Goal: Information Seeking & Learning: Find specific fact

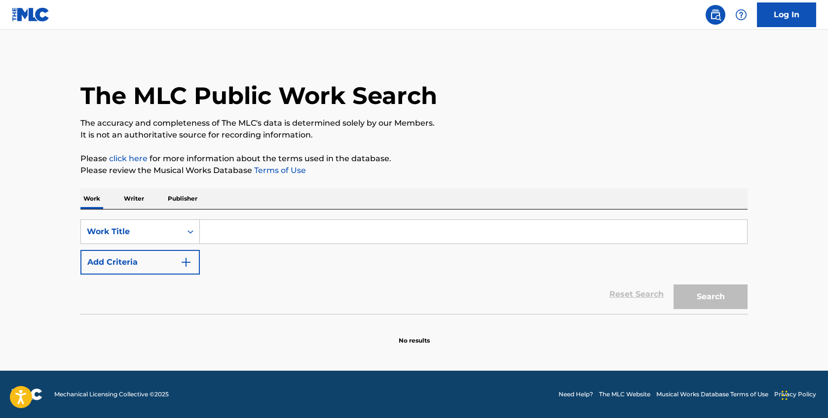
click at [275, 225] on input "Search Form" at bounding box center [473, 232] width 547 height 24
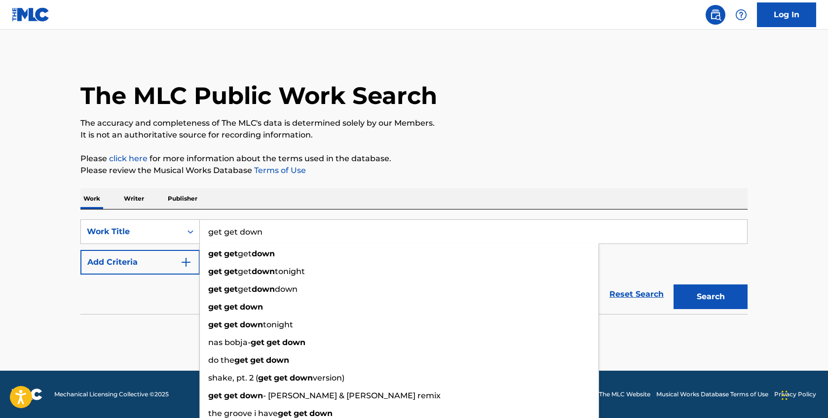
type input "get get down"
click at [164, 290] on div "Reset Search Search" at bounding box center [413, 294] width 667 height 39
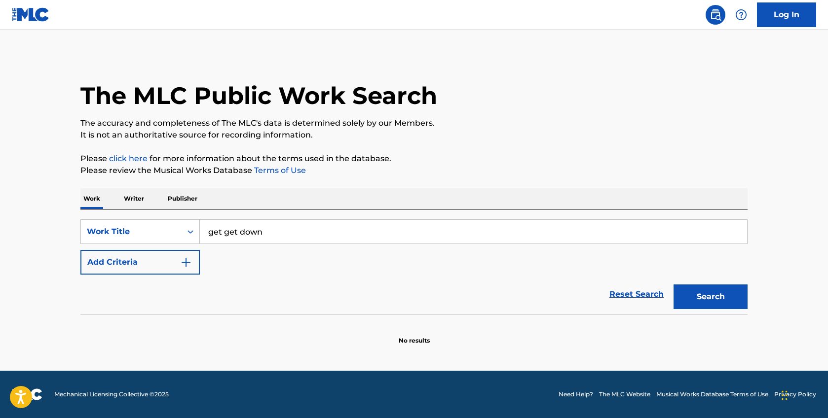
click at [185, 269] on button "Add Criteria" at bounding box center [139, 262] width 119 height 25
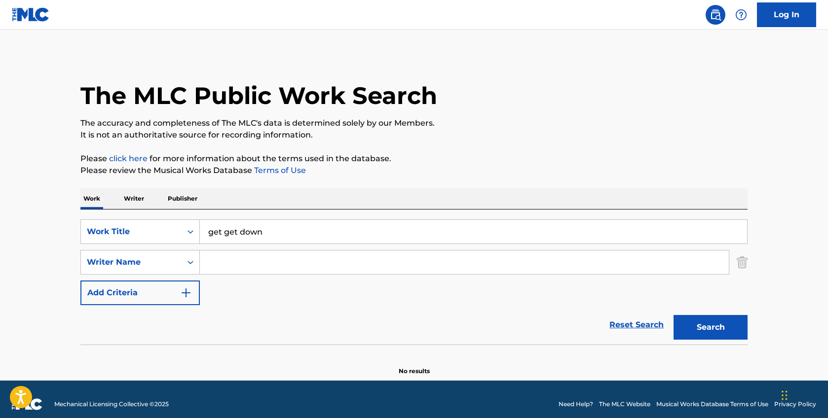
click at [237, 264] on input "Search Form" at bounding box center [464, 263] width 529 height 24
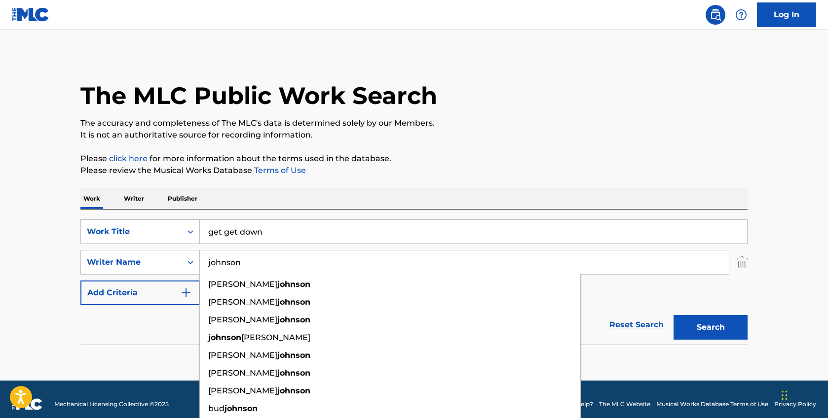
type input "johnson"
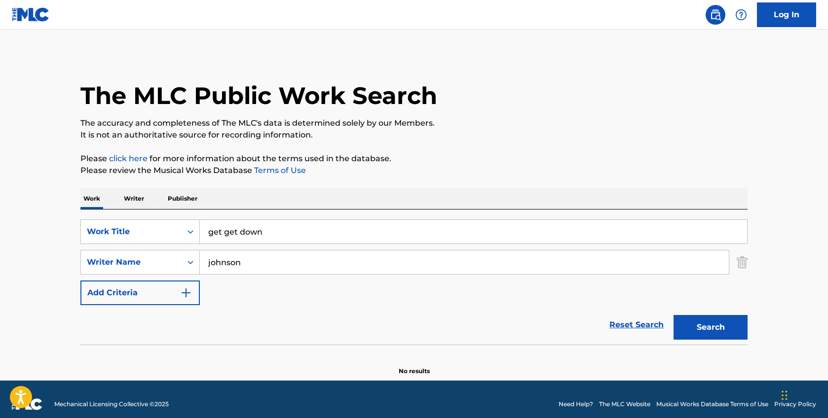
click at [686, 308] on div "Search" at bounding box center [707, 324] width 79 height 39
click at [697, 326] on button "Search" at bounding box center [710, 327] width 74 height 25
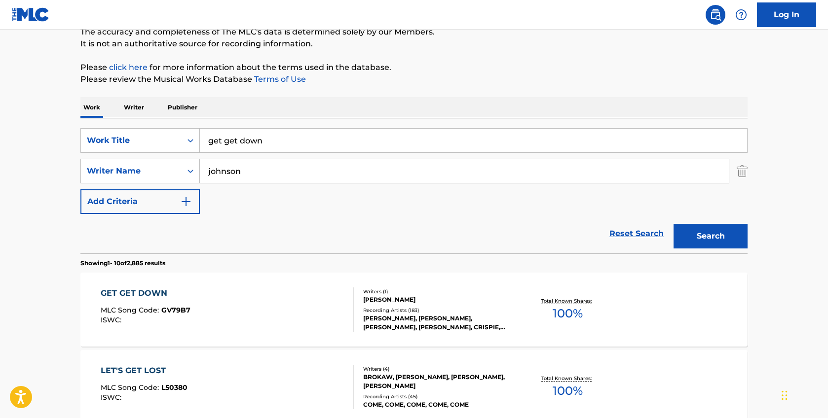
scroll to position [100, 0]
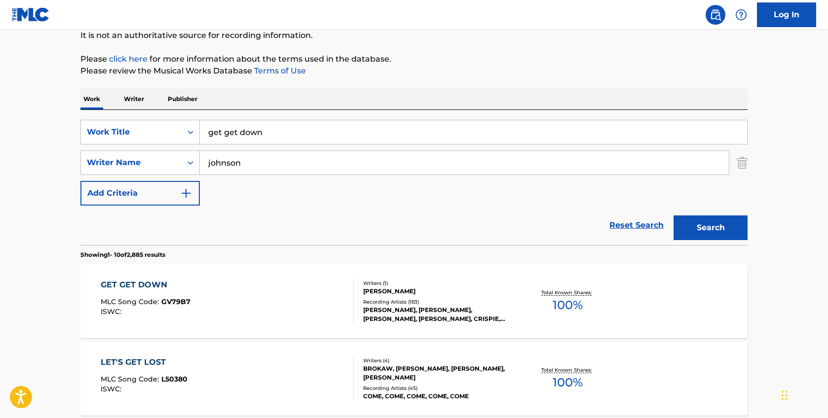
click at [392, 290] on div "[PERSON_NAME]" at bounding box center [437, 291] width 149 height 9
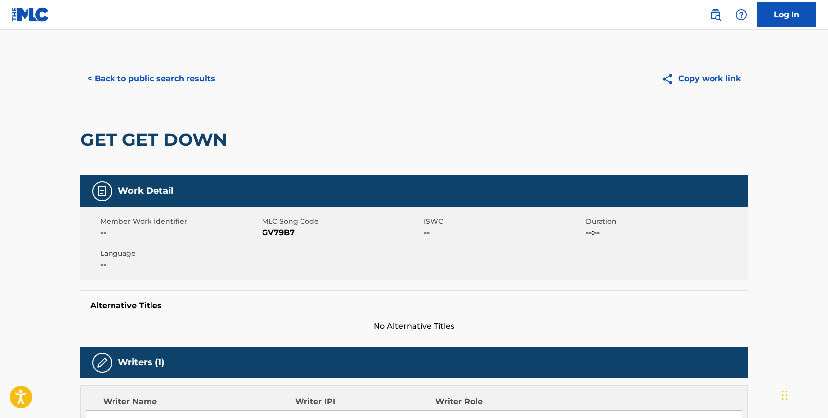
click at [138, 82] on button "< Back to public search results" at bounding box center [151, 79] width 142 height 25
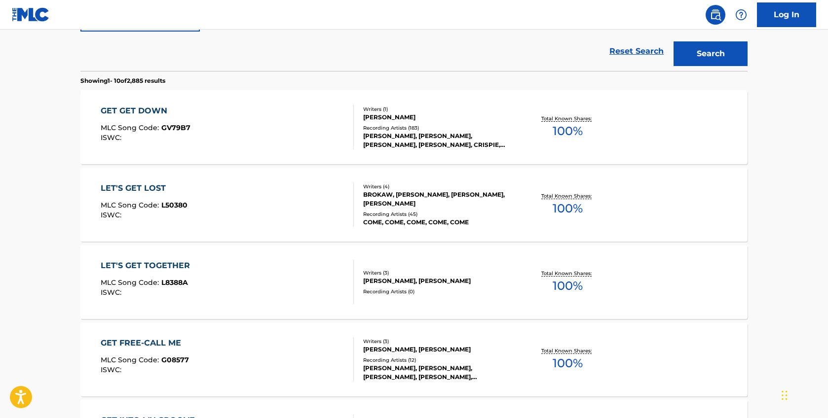
scroll to position [279, 0]
